Goal: Check status

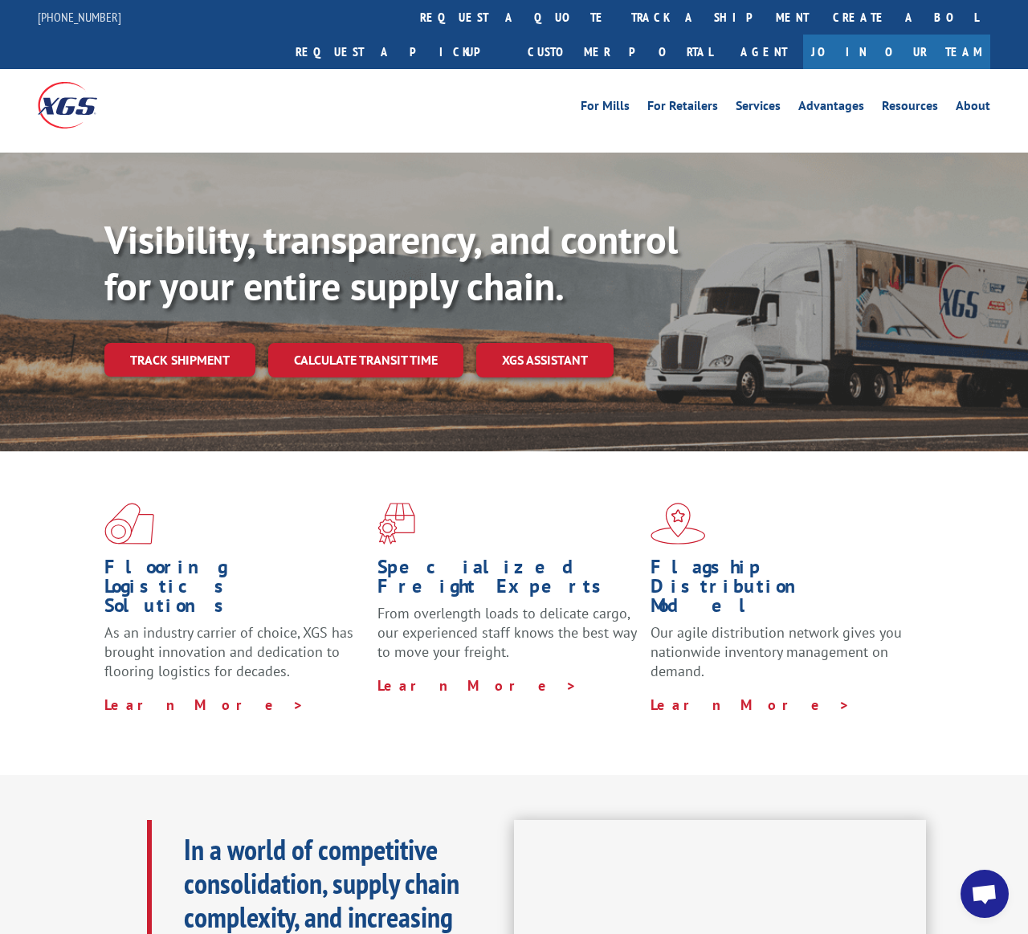
click at [619, 24] on link "track a shipment" at bounding box center [720, 17] width 202 height 35
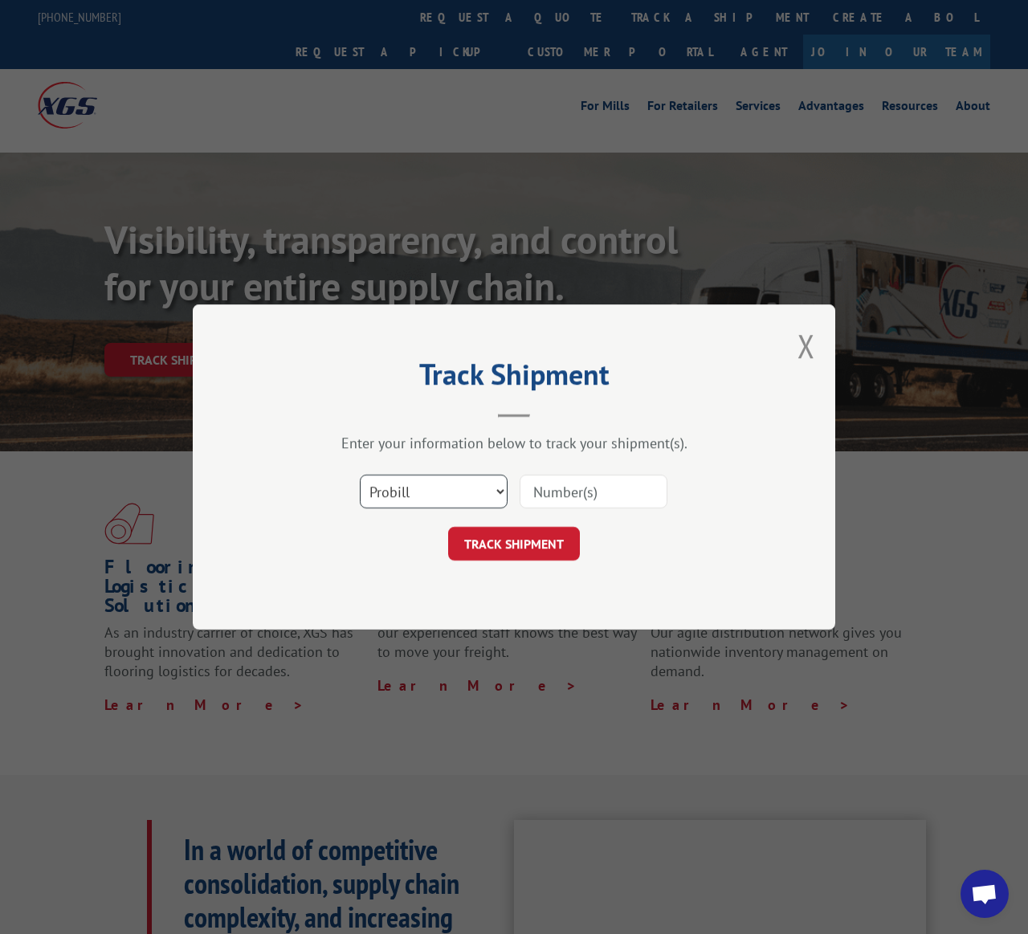
click at [396, 499] on select "Select category... Probill BOL PO" at bounding box center [434, 492] width 148 height 34
click at [400, 491] on select "Select category... Probill BOL PO" at bounding box center [434, 492] width 148 height 34
click at [391, 494] on select "Select category... Probill BOL PO" at bounding box center [434, 492] width 148 height 34
select select "po"
click at [377, 501] on select "Select category... Probill BOL PO" at bounding box center [434, 492] width 148 height 34
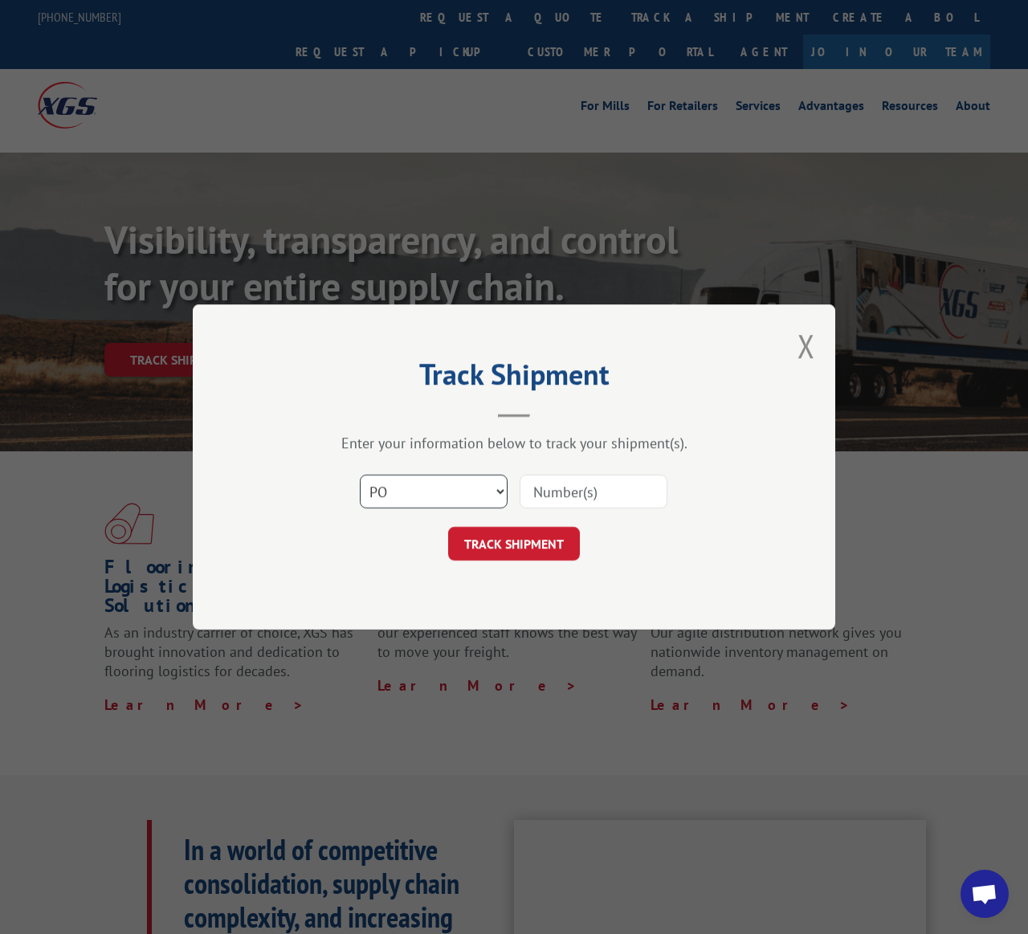
click at [399, 499] on select "Select category... Probill BOL PO" at bounding box center [434, 492] width 148 height 34
click at [494, 496] on select "Select category... Probill BOL PO" at bounding box center [434, 492] width 148 height 34
click at [540, 500] on input at bounding box center [594, 492] width 148 height 34
type input "8646"
click at [524, 536] on button "TRACK SHIPMENT" at bounding box center [514, 544] width 132 height 34
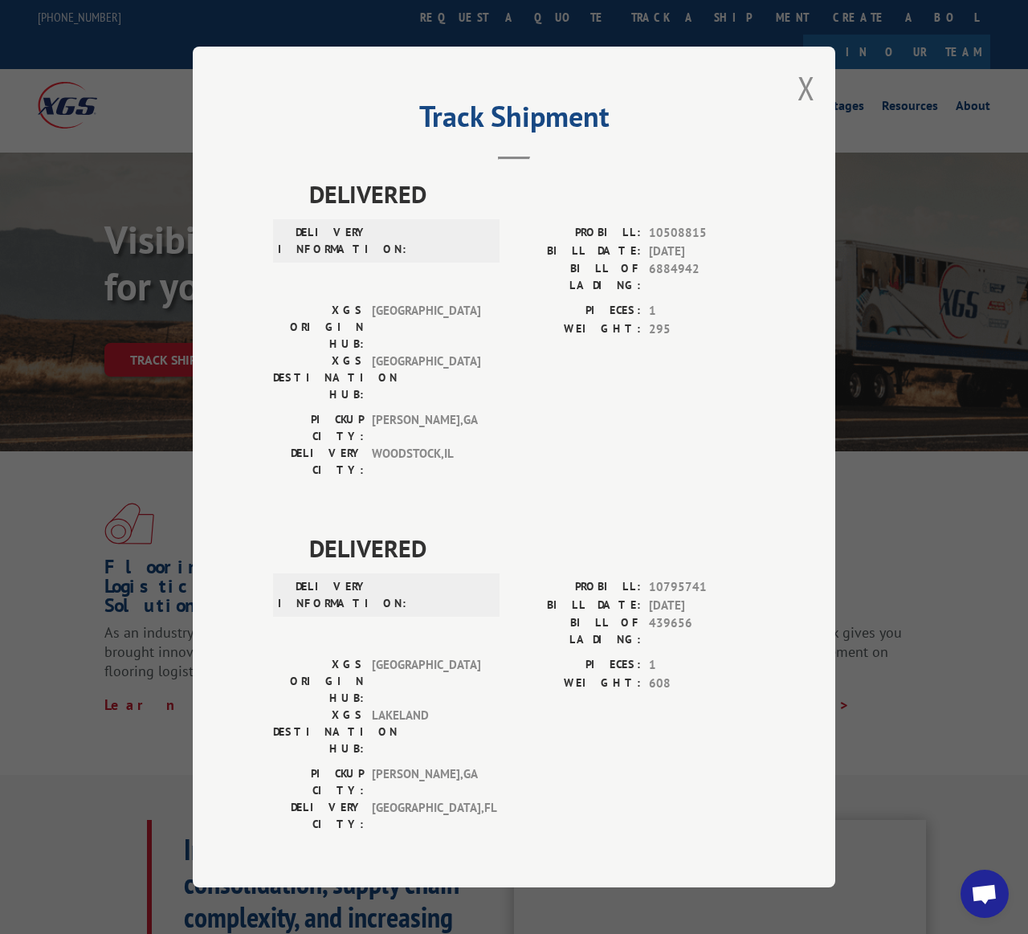
click at [829, 78] on div "Track Shipment DELIVERED DELIVERY INFORMATION: PROBILL: 10508815 BILL DATE: [DA…" at bounding box center [514, 467] width 642 height 841
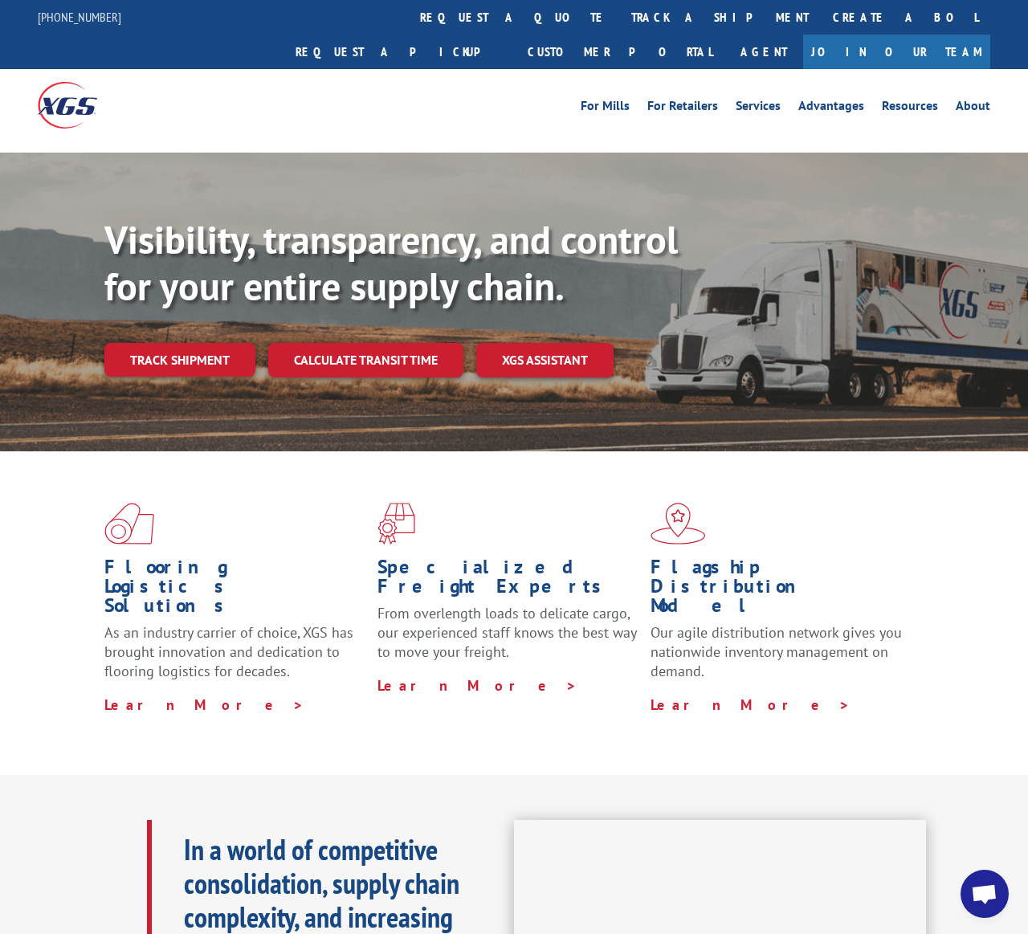
click at [619, 11] on link "track a shipment" at bounding box center [720, 17] width 202 height 35
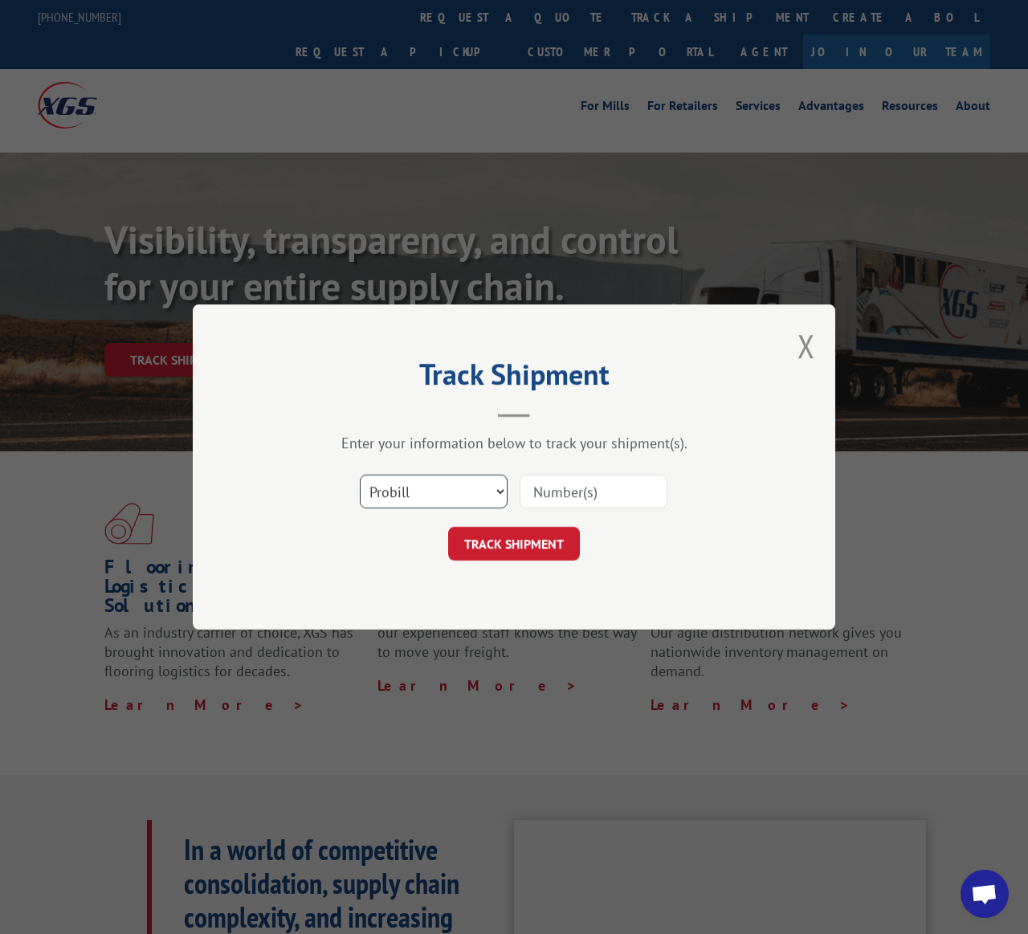
click at [491, 494] on select "Select category... Probill BOL PO" at bounding box center [434, 492] width 148 height 34
click at [597, 487] on input at bounding box center [594, 492] width 148 height 34
type input "17636184"
click at [522, 544] on button "TRACK SHIPMENT" at bounding box center [514, 544] width 132 height 34
